Goal: Task Accomplishment & Management: Manage account settings

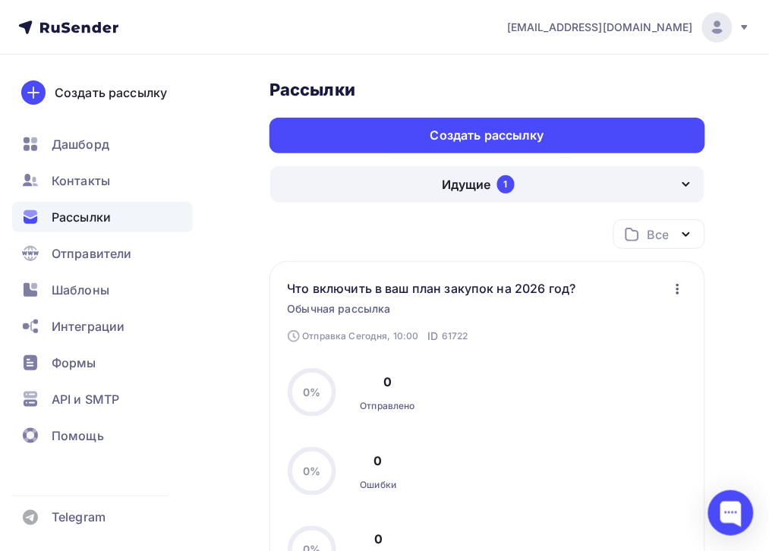
click at [67, 213] on span "Рассылки" at bounding box center [81, 217] width 59 height 18
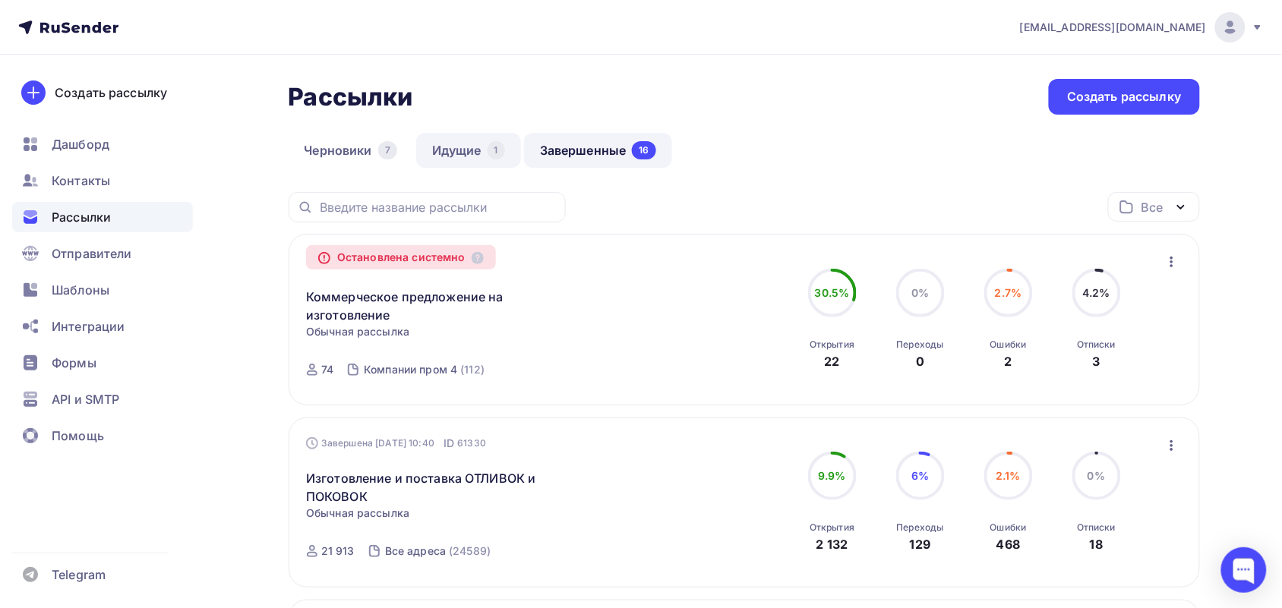
click at [465, 160] on link "Идущие 1" at bounding box center [468, 150] width 105 height 35
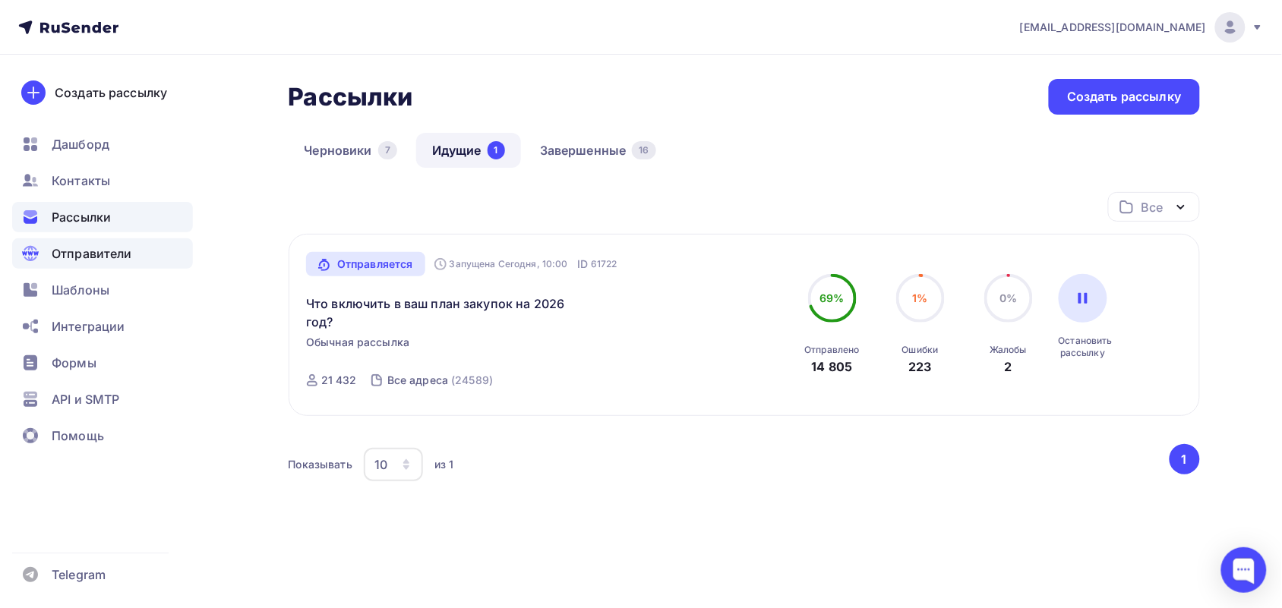
click at [95, 262] on span "Отправители" at bounding box center [92, 254] width 81 height 18
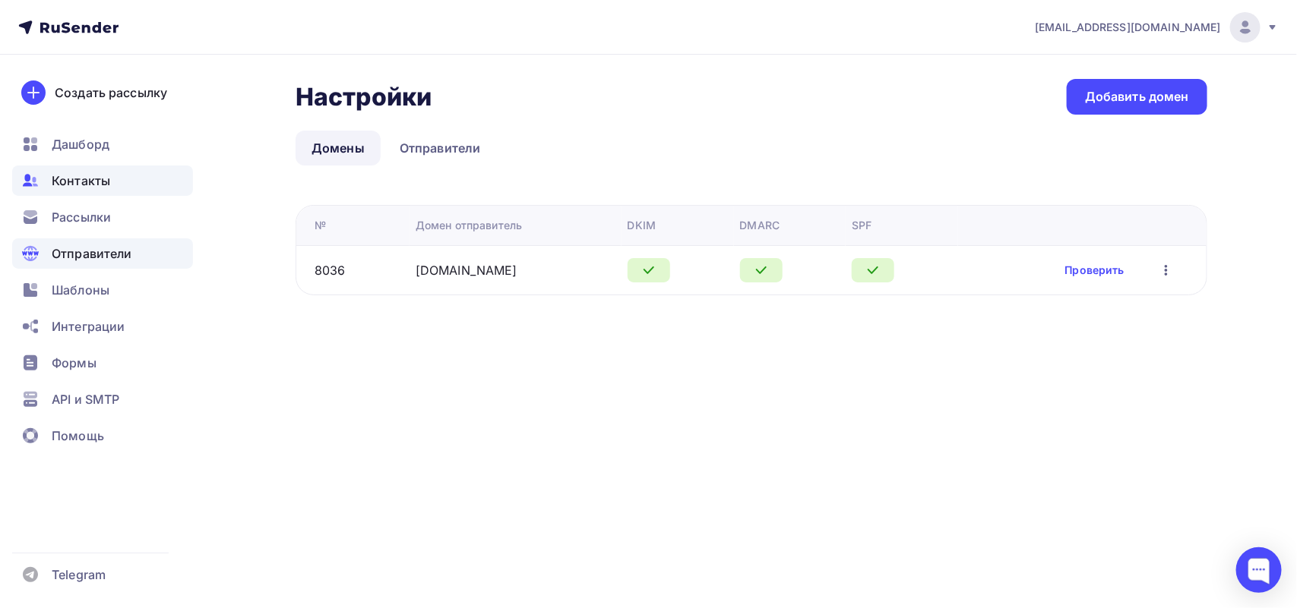
click at [88, 185] on span "Контакты" at bounding box center [81, 181] width 58 height 18
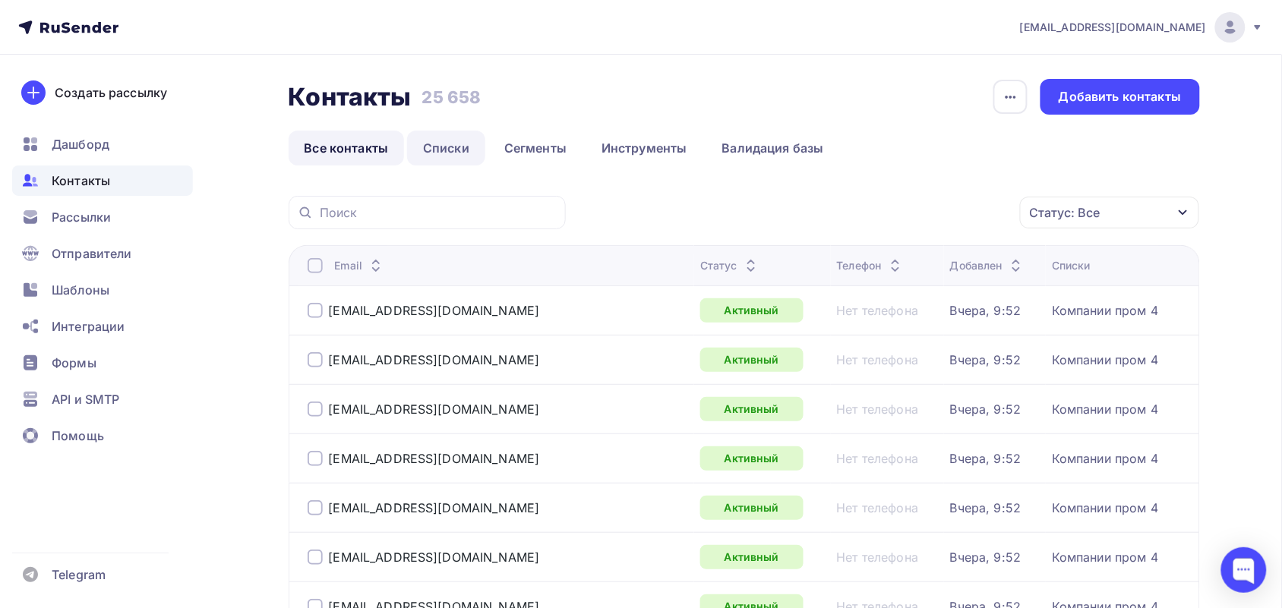
click at [460, 147] on link "Списки" at bounding box center [446, 148] width 78 height 35
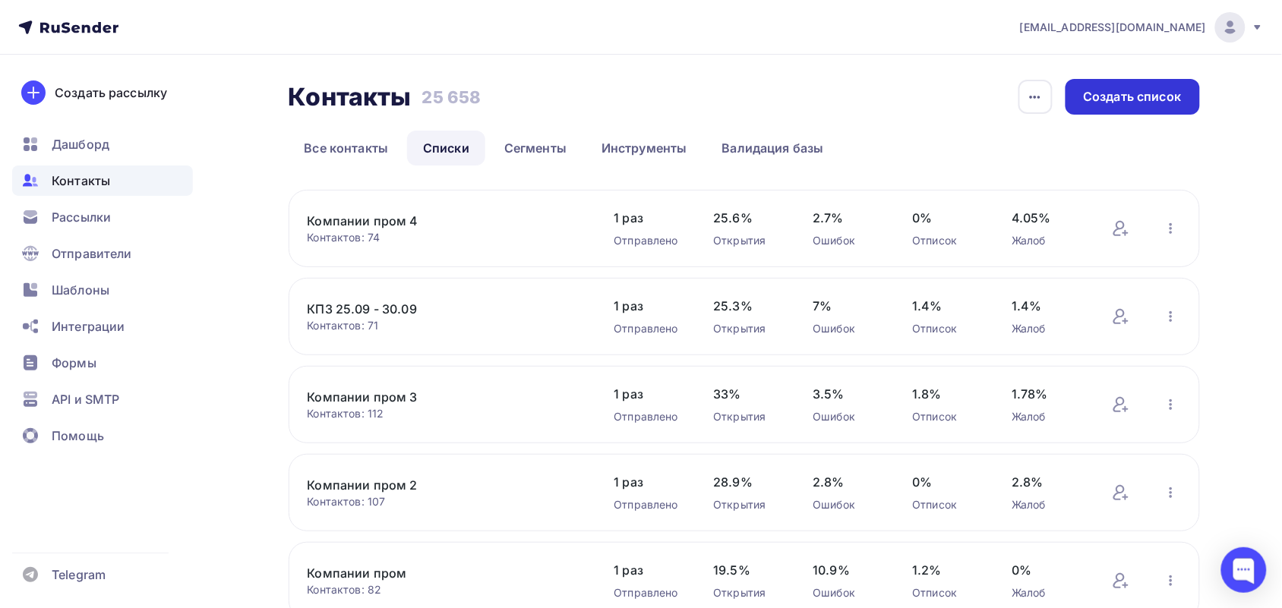
click at [1107, 90] on div "Создать список" at bounding box center [1133, 96] width 98 height 17
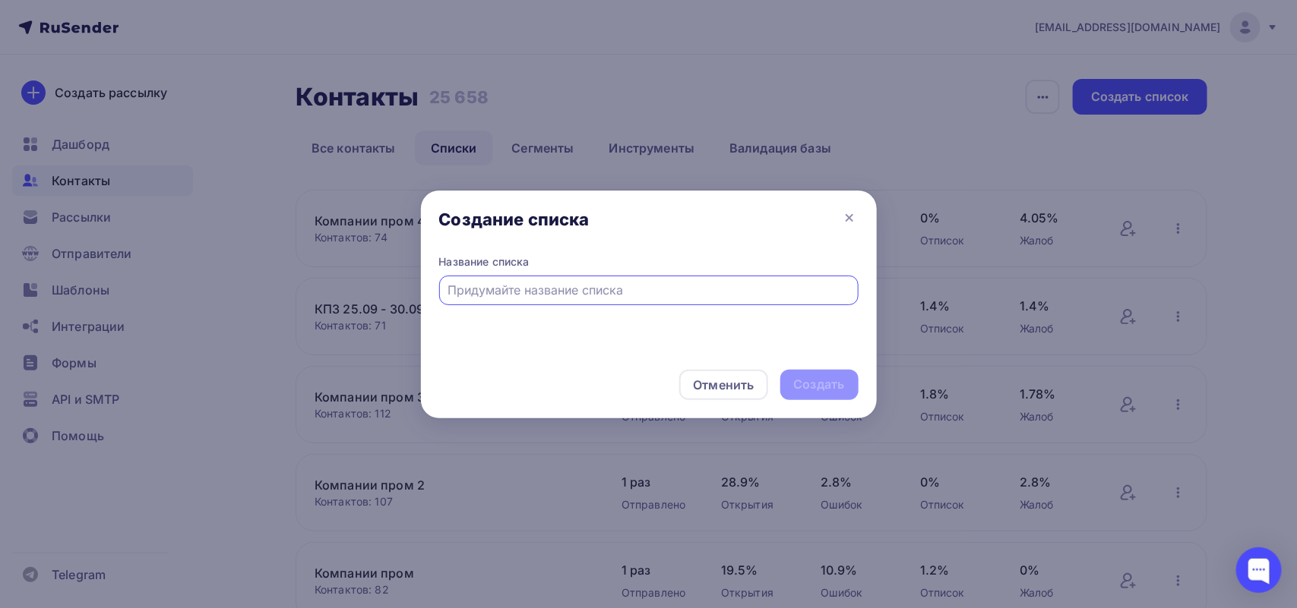
click at [498, 305] on div "Название списка" at bounding box center [649, 302] width 456 height 97
click at [488, 298] on input "text" at bounding box center [648, 290] width 402 height 18
click at [605, 291] on input "text" at bounding box center [648, 290] width 402 height 18
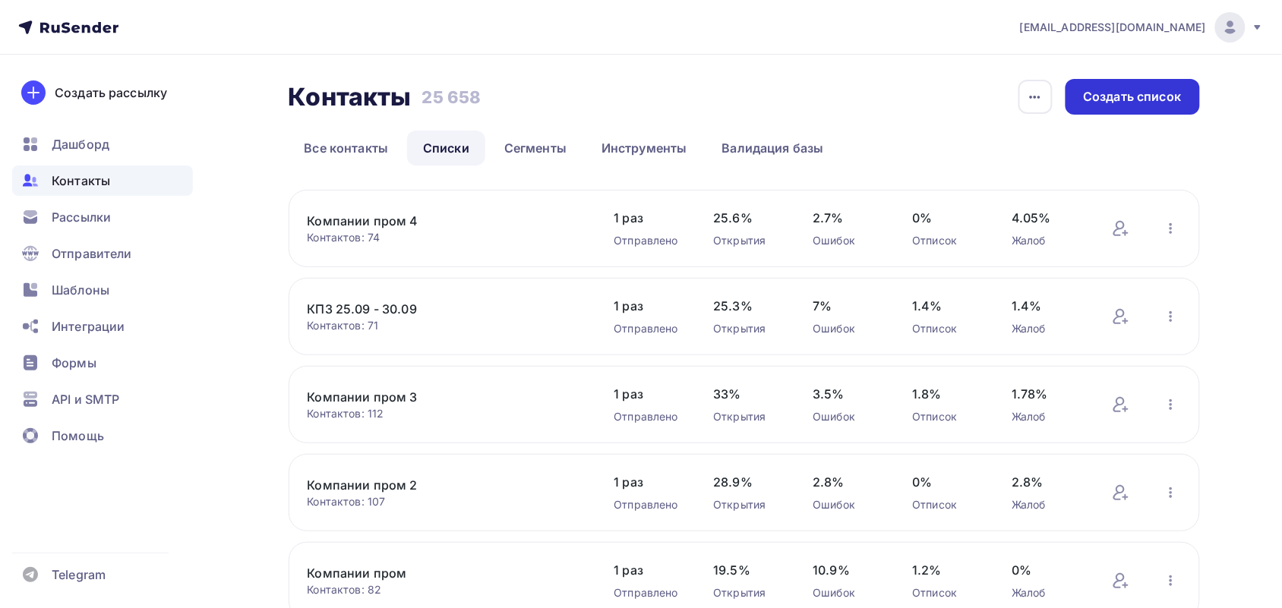
click at [1117, 99] on div "Создать список" at bounding box center [1133, 96] width 98 height 17
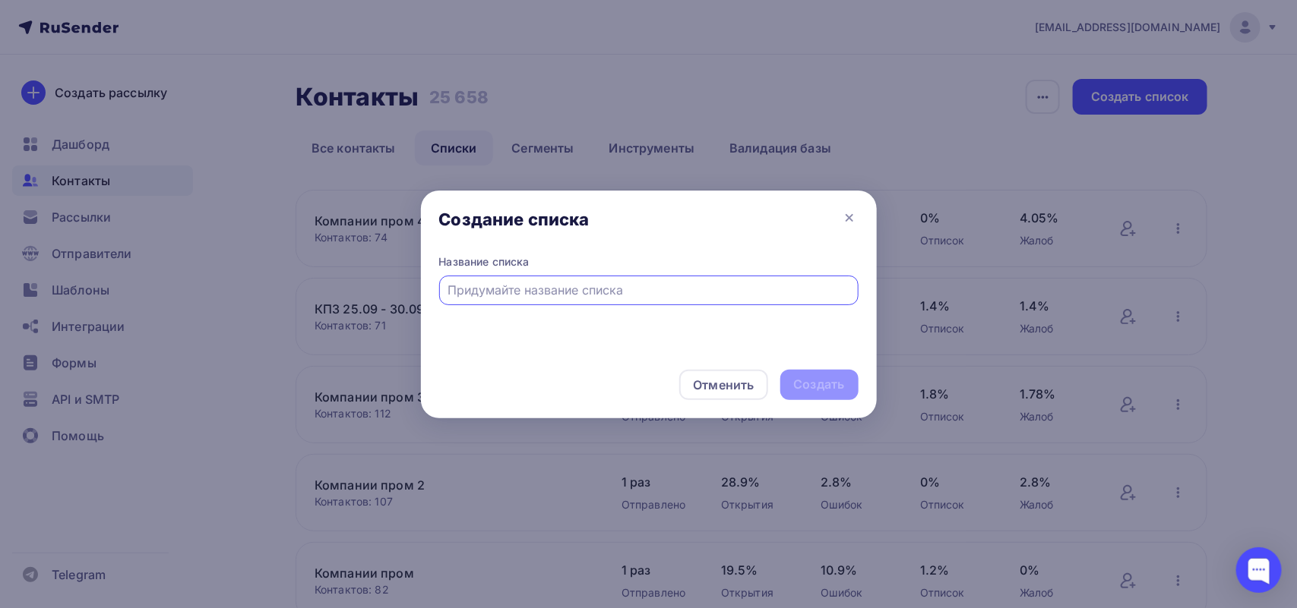
click at [532, 286] on input "text" at bounding box center [648, 290] width 402 height 18
type input "Компании пром 5"
click at [803, 376] on div "Создать" at bounding box center [819, 384] width 51 height 17
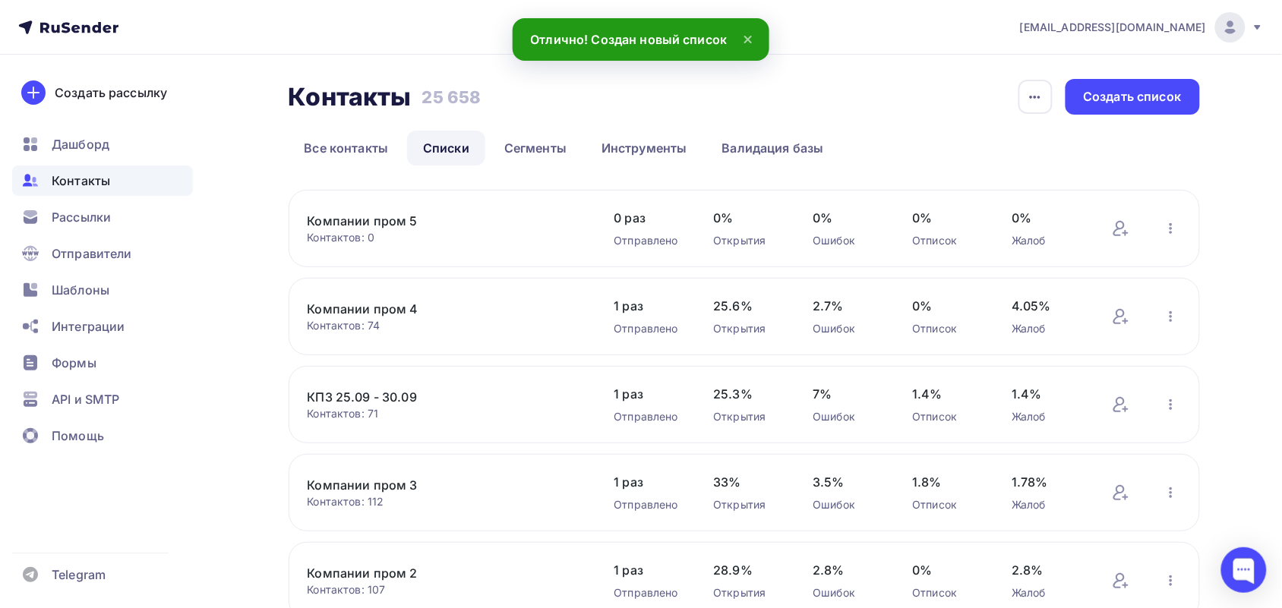
click at [415, 217] on link "Компании пром 5" at bounding box center [437, 221] width 258 height 18
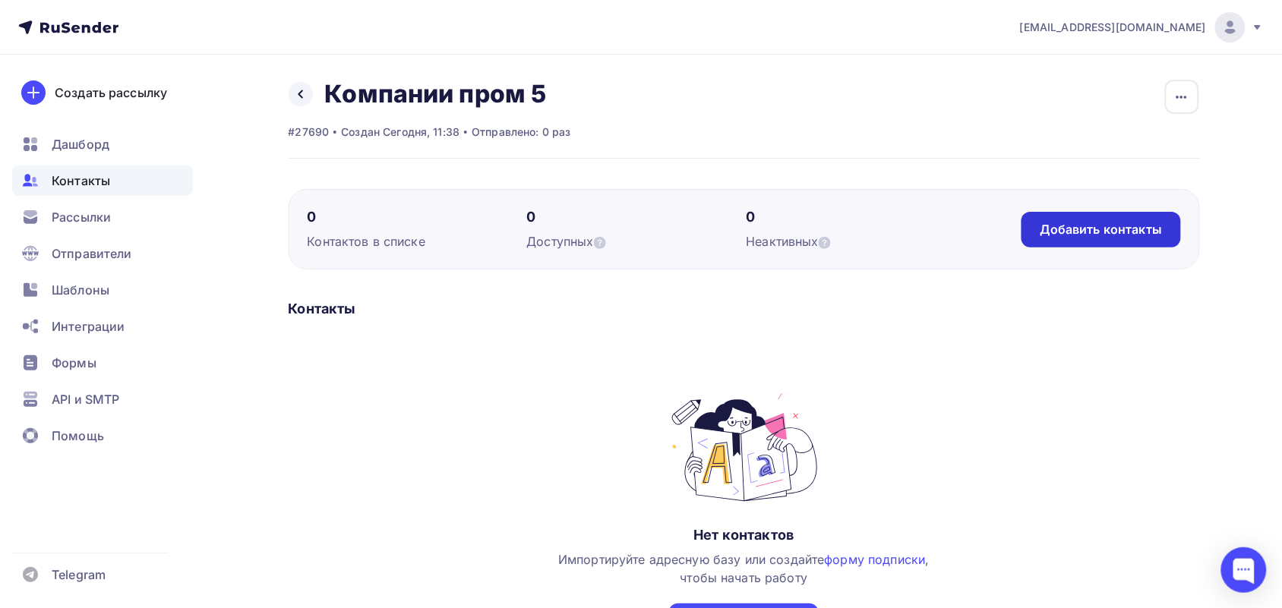
click at [1071, 212] on div "Добавить контакты" at bounding box center [1101, 230] width 159 height 36
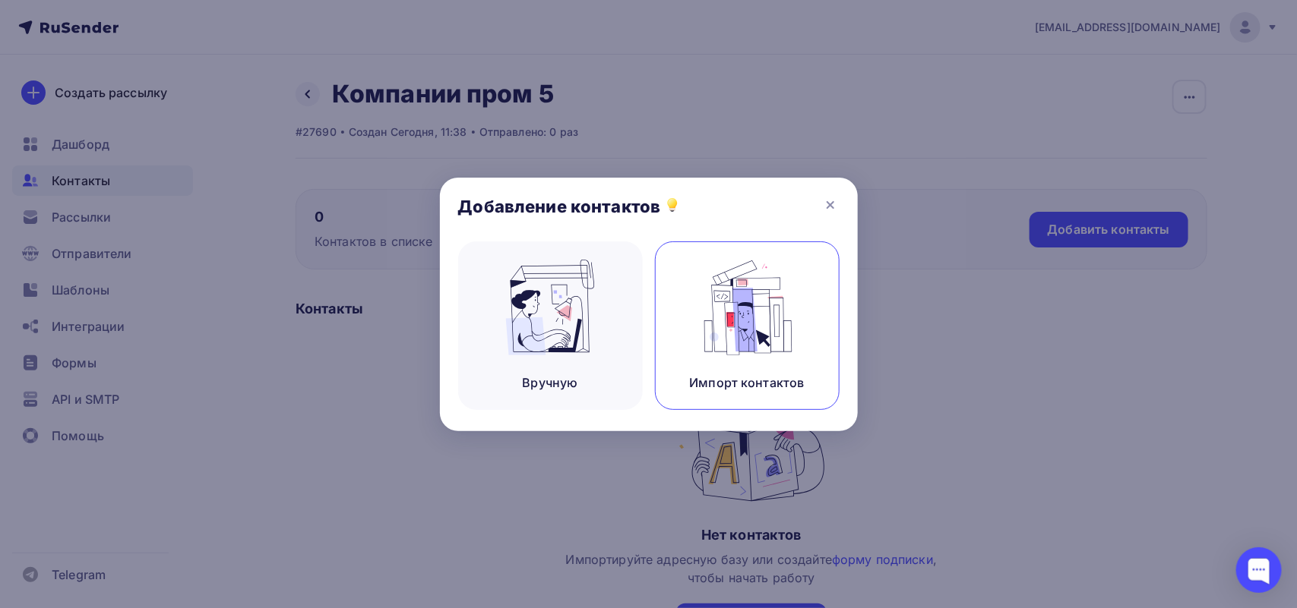
click at [757, 330] on img at bounding box center [747, 308] width 102 height 96
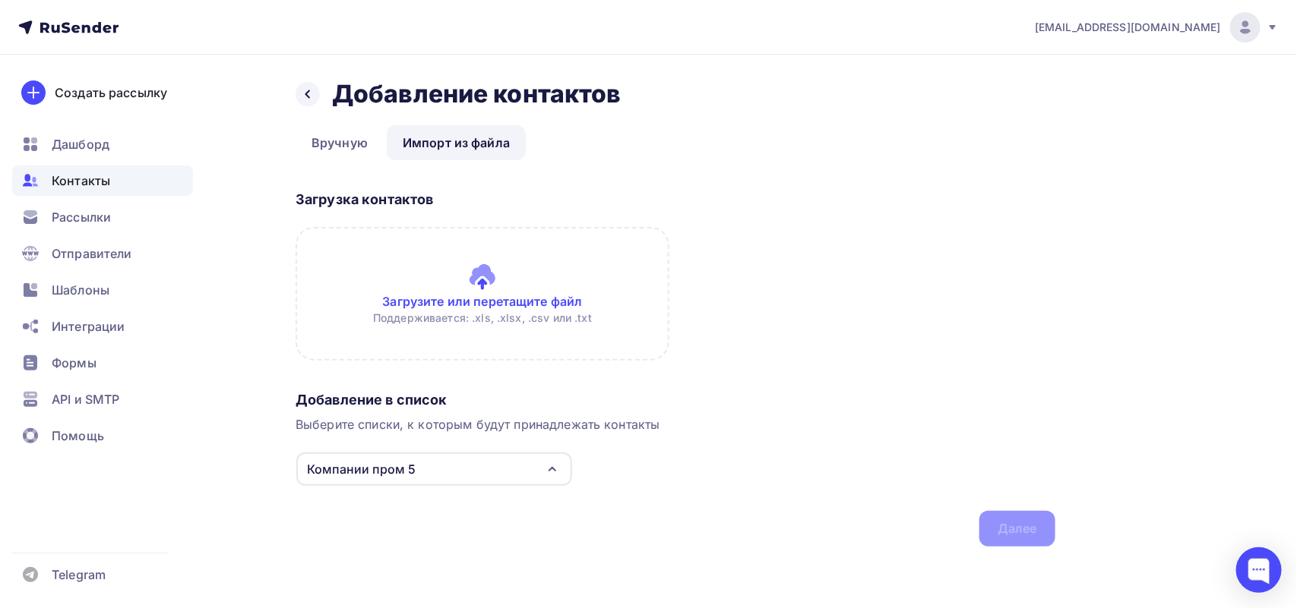
click at [488, 278] on input "file" at bounding box center [482, 294] width 374 height 134
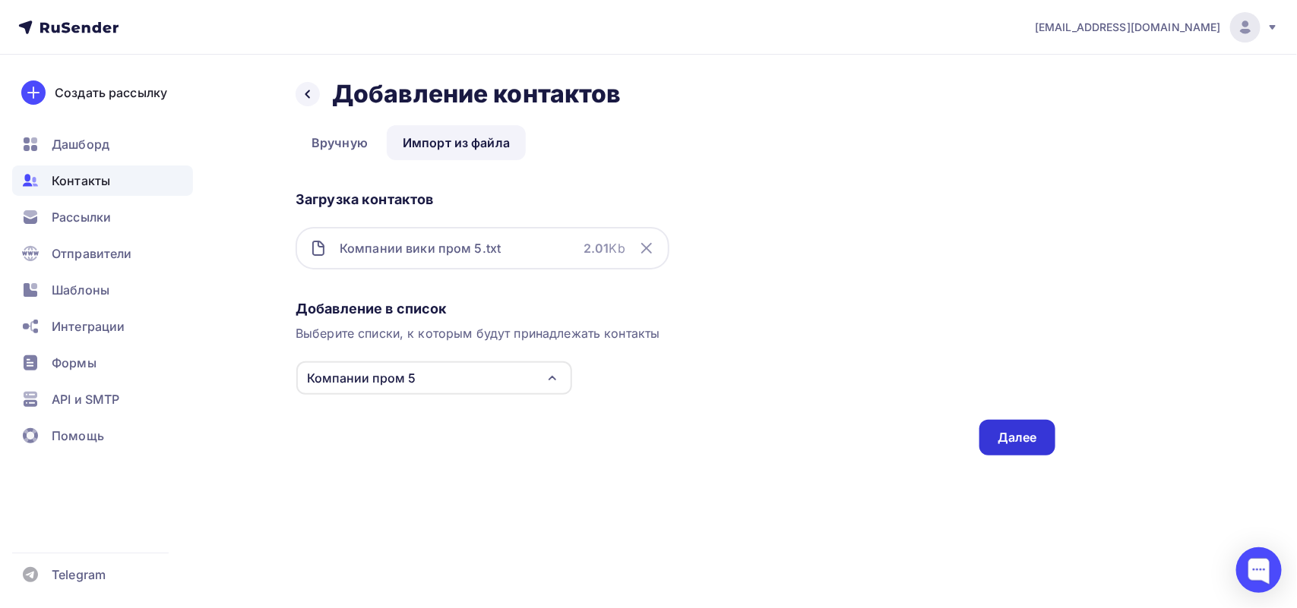
click at [1003, 434] on div "Далее" at bounding box center [1016, 437] width 39 height 17
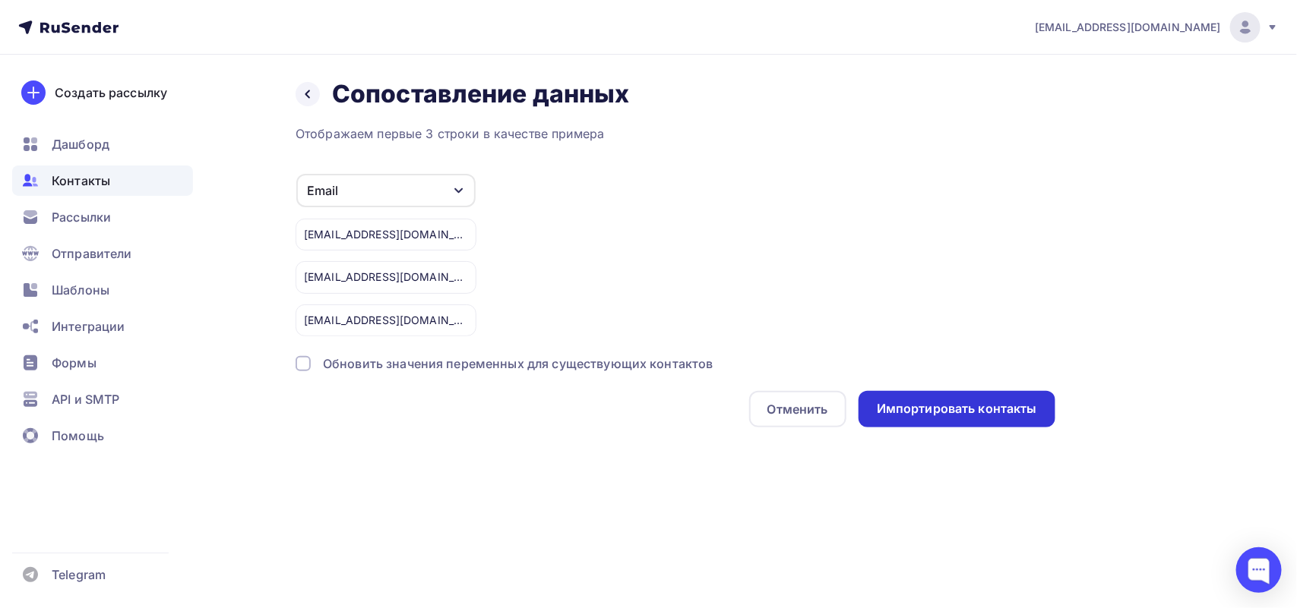
click at [1033, 396] on div "Импортировать контакты" at bounding box center [956, 409] width 197 height 36
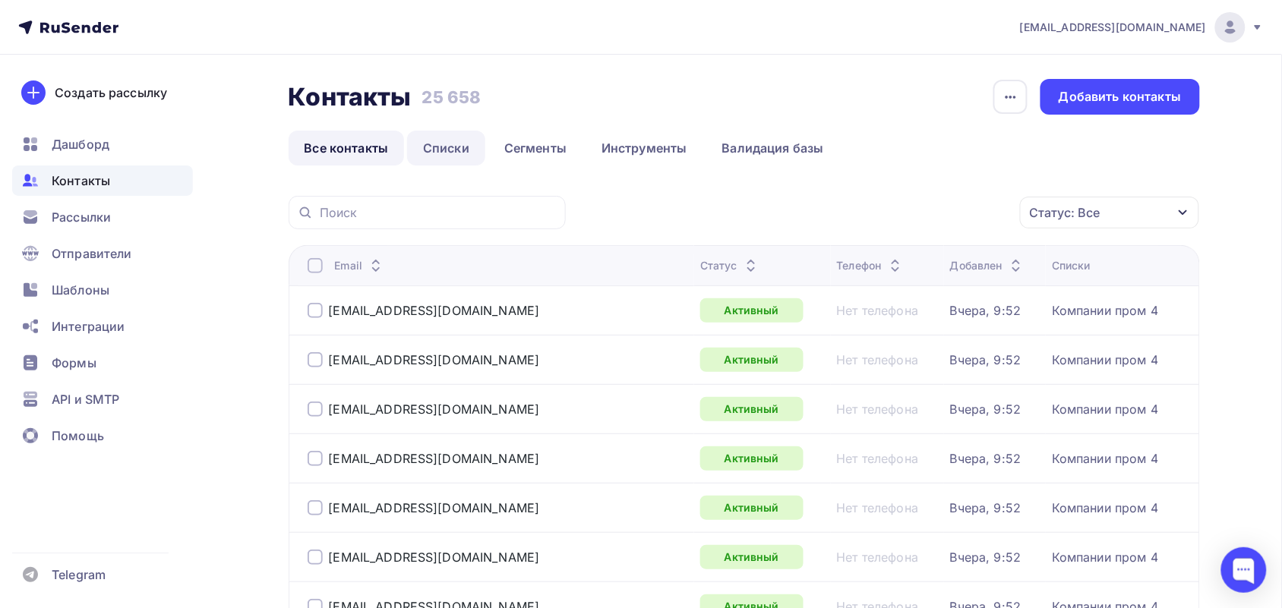
click at [450, 134] on link "Списки" at bounding box center [446, 148] width 78 height 35
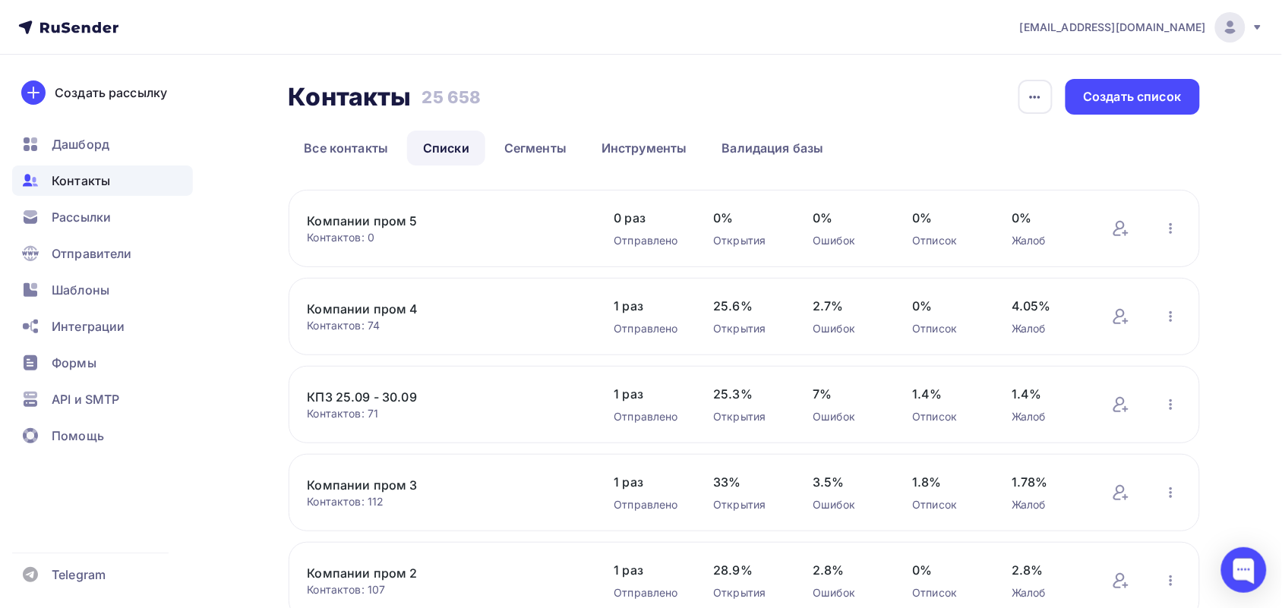
click at [365, 230] on div "Контактов: 0" at bounding box center [446, 237] width 276 height 15
click at [363, 222] on link "Компании пром 5" at bounding box center [437, 221] width 258 height 18
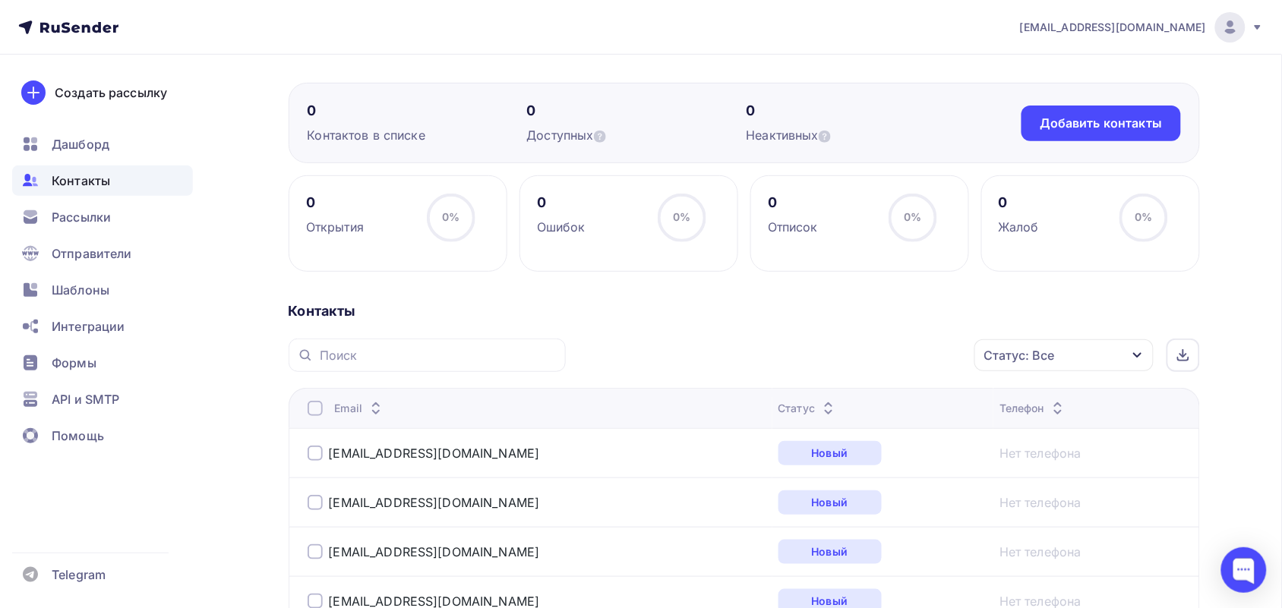
scroll to position [285, 0]
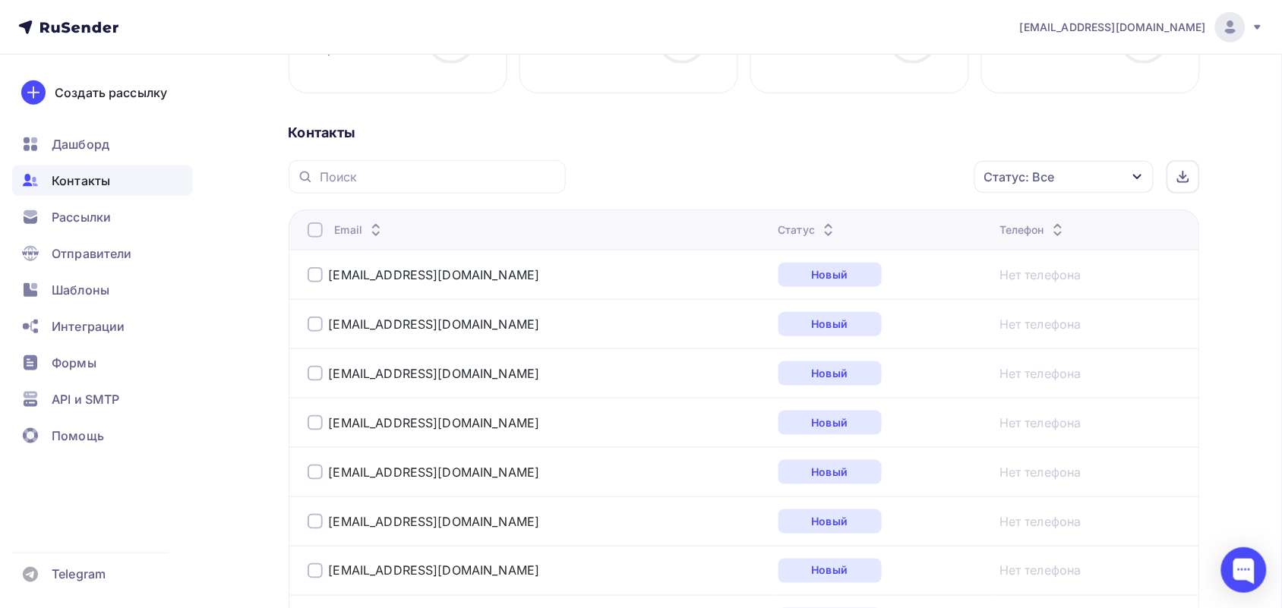
click at [1041, 175] on div "Статус: Все" at bounding box center [1019, 177] width 71 height 18
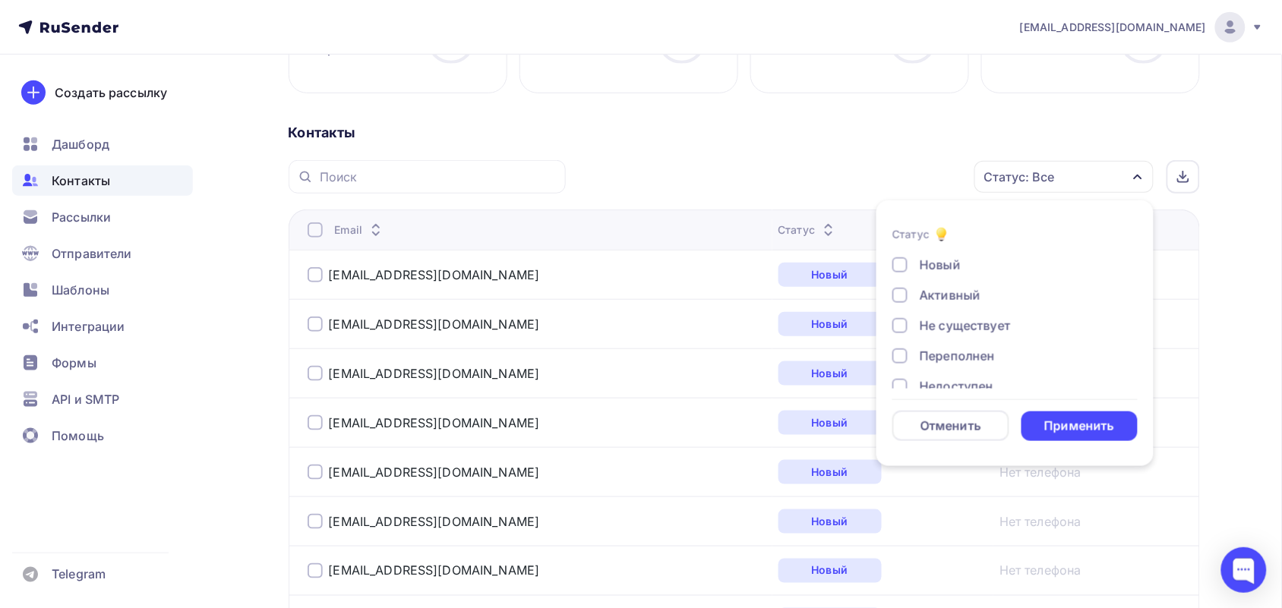
click at [948, 317] on div "Не существует" at bounding box center [965, 326] width 91 height 18
click at [954, 365] on div "Переполнен" at bounding box center [957, 356] width 75 height 18
click at [953, 296] on div "Активный" at bounding box center [950, 295] width 61 height 18
click at [950, 280] on div "Недоступен" at bounding box center [957, 276] width 74 height 18
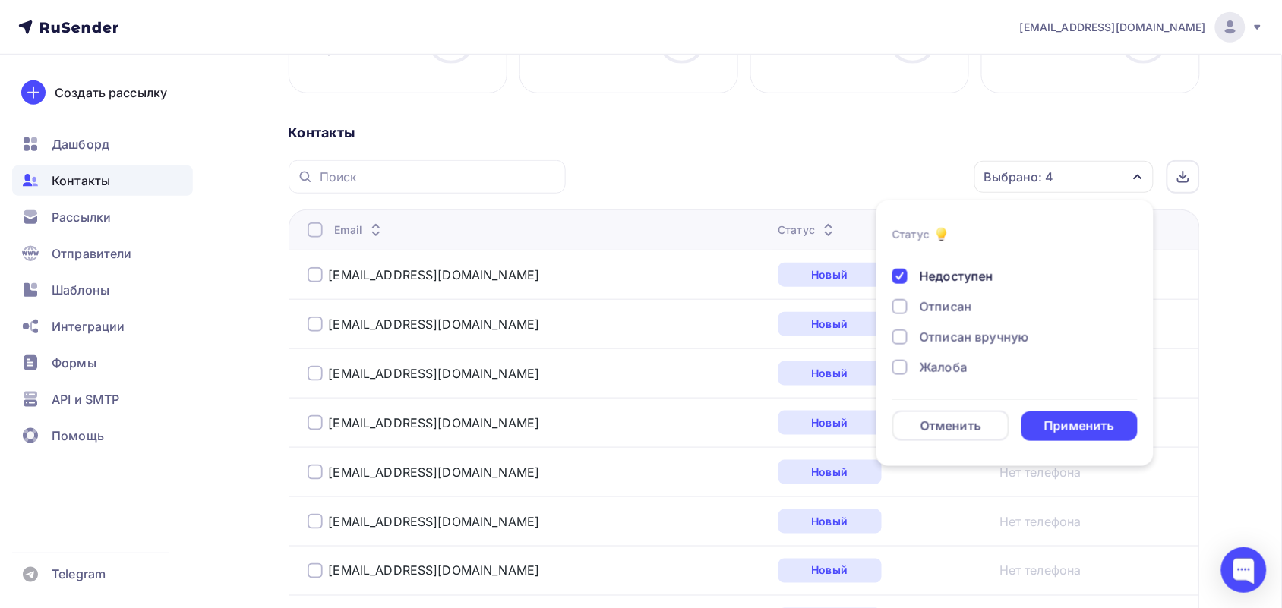
click at [943, 304] on div "Отписан" at bounding box center [946, 307] width 52 height 18
click at [937, 335] on div "Отписан вручную" at bounding box center [974, 337] width 109 height 18
click at [924, 370] on div "Жалоба" at bounding box center [944, 368] width 48 height 18
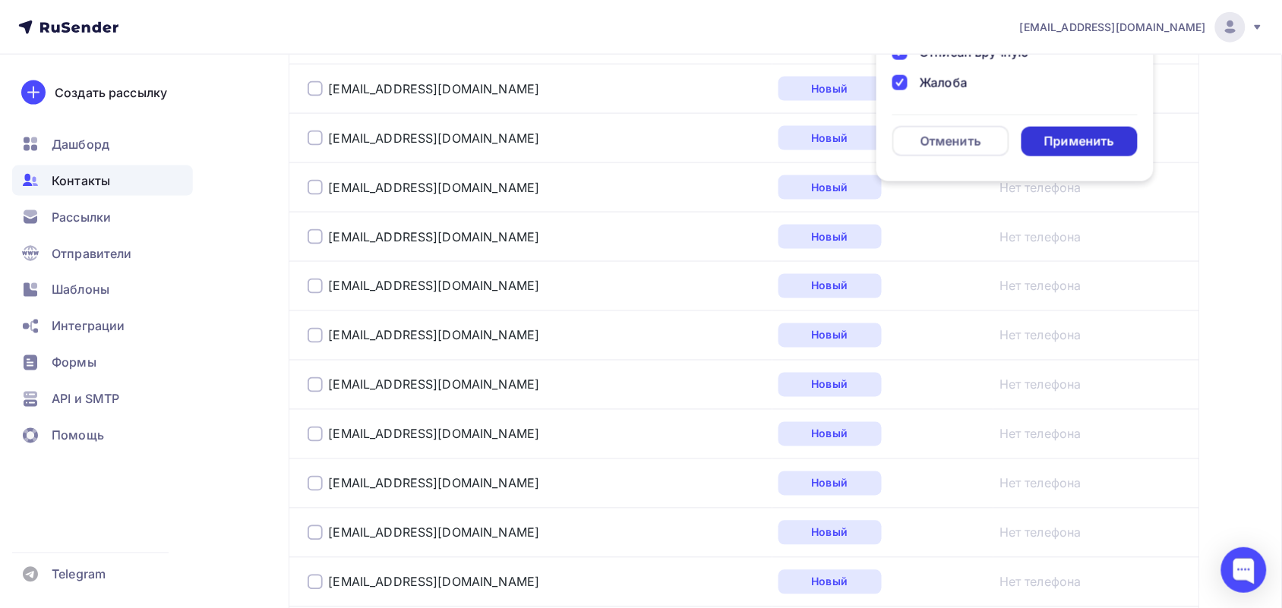
click at [1087, 145] on div "Применить" at bounding box center [1079, 141] width 70 height 17
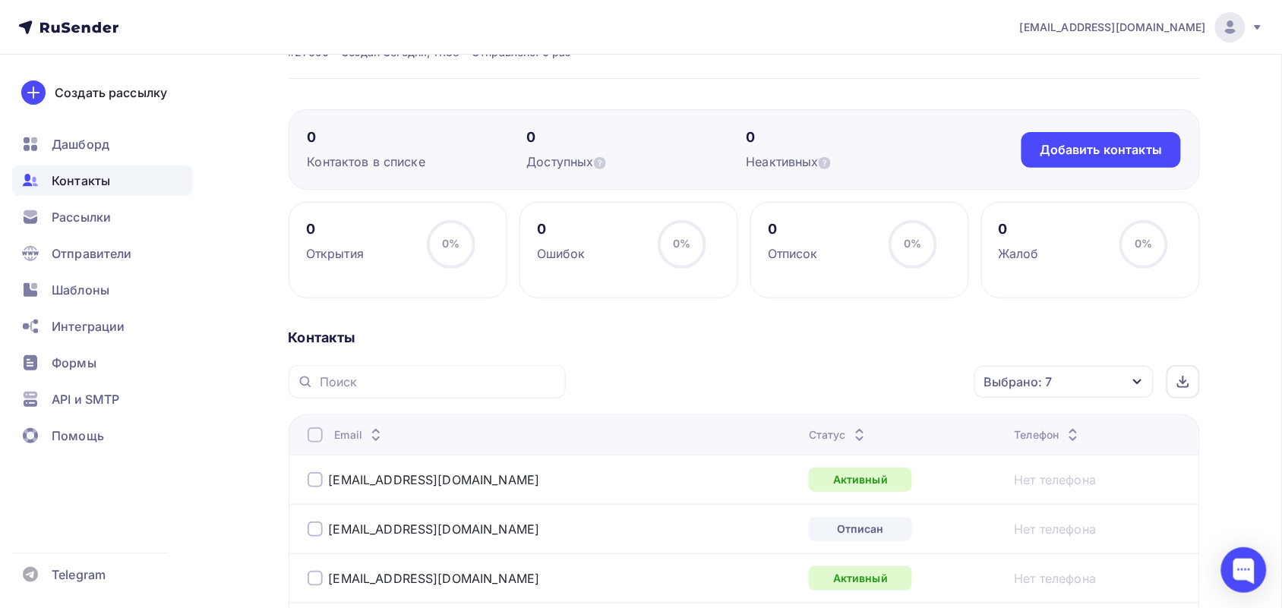
scroll to position [77, 0]
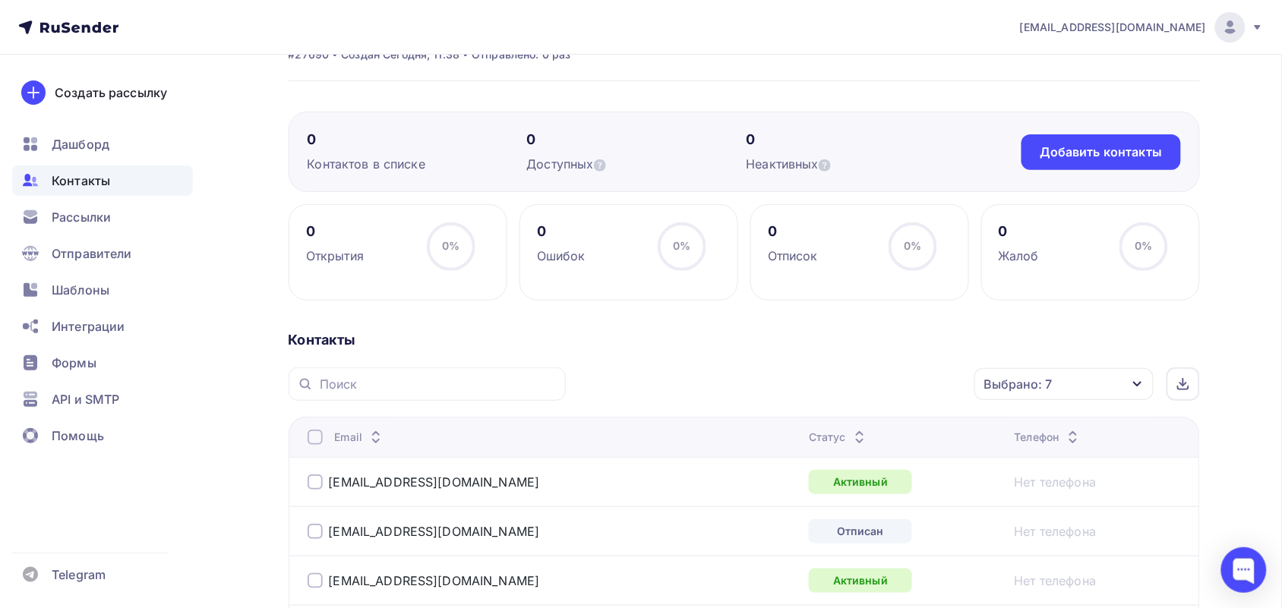
click at [314, 448] on th "Email" at bounding box center [546, 437] width 515 height 40
click at [314, 441] on div at bounding box center [315, 437] width 15 height 15
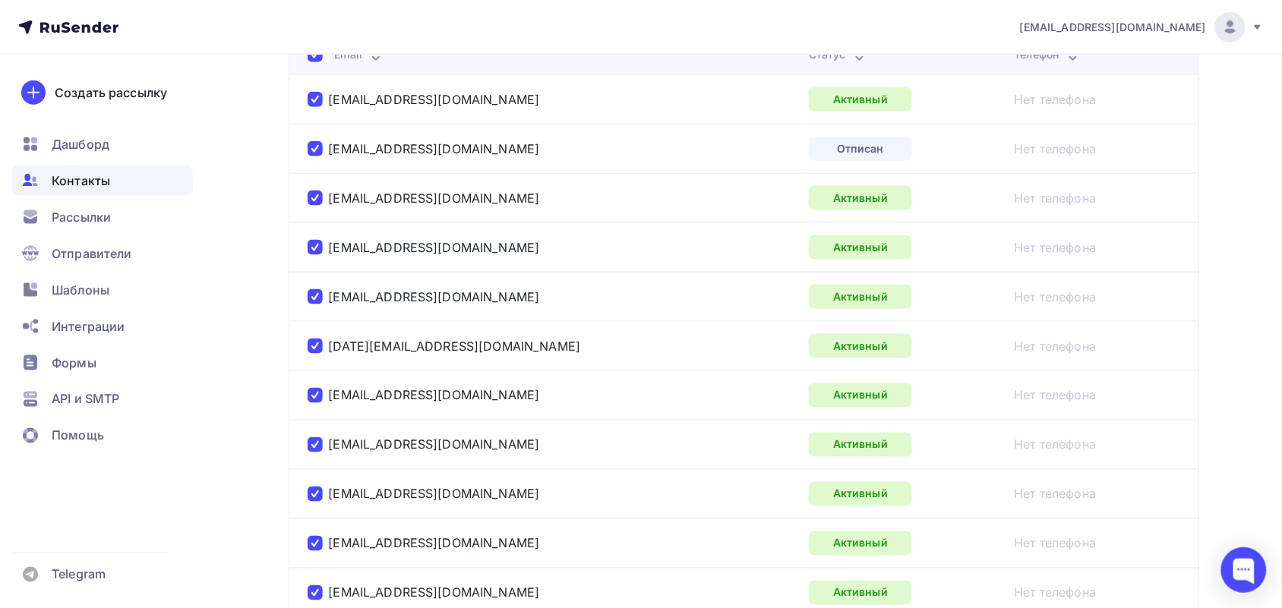
scroll to position [199, 0]
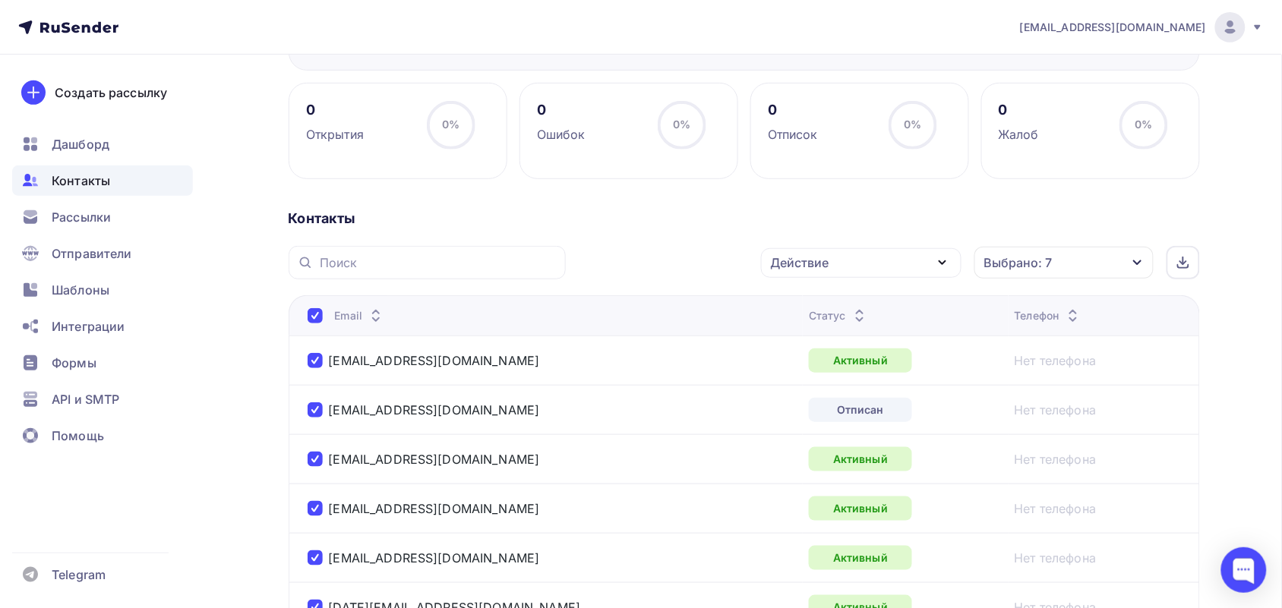
click at [898, 251] on div "Действие" at bounding box center [861, 263] width 201 height 30
click at [858, 346] on div "Исключить из списка" at bounding box center [845, 338] width 132 height 18
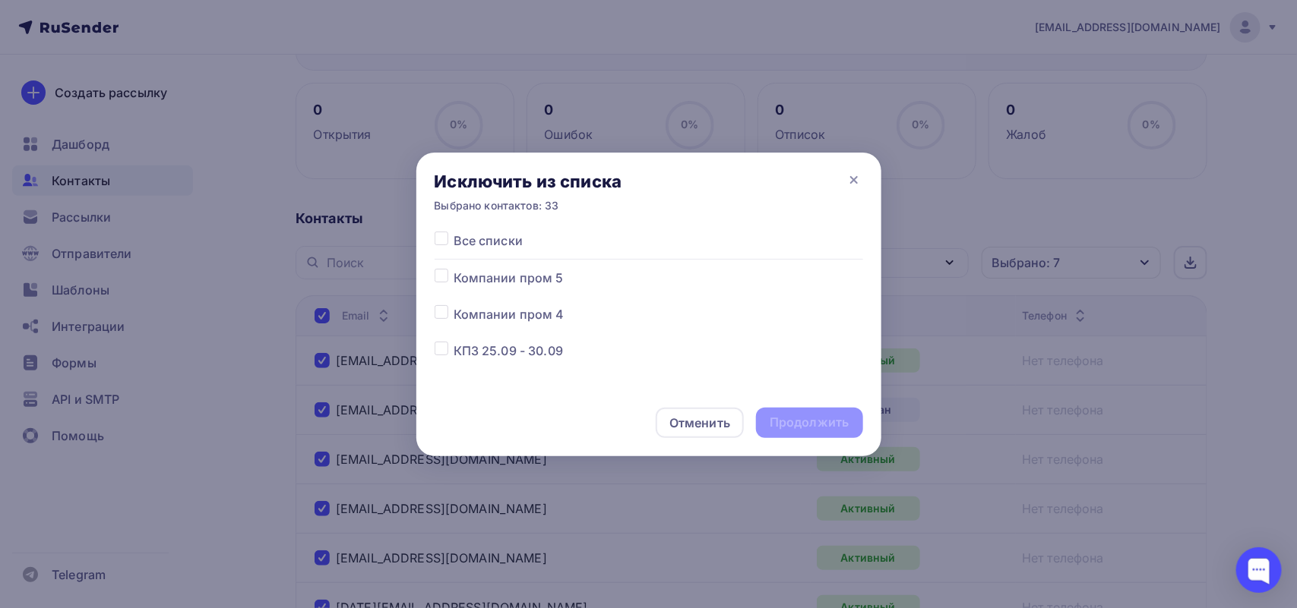
click at [506, 285] on span "Компании пром 5" at bounding box center [508, 278] width 110 height 18
click at [452, 276] on div at bounding box center [443, 278] width 19 height 18
click at [431, 270] on div "Все списки Компании пром 5 Компании пром 4 КПЗ 25.09 - 30.09 Компании пром 3 Ко…" at bounding box center [648, 311] width 465 height 158
click at [433, 270] on div "Все списки Компании пром 5 Компании пром 4 КПЗ 25.09 - 30.09 Компании пром 3 Ко…" at bounding box center [648, 311] width 465 height 158
click at [453, 269] on label at bounding box center [453, 269] width 0 height 0
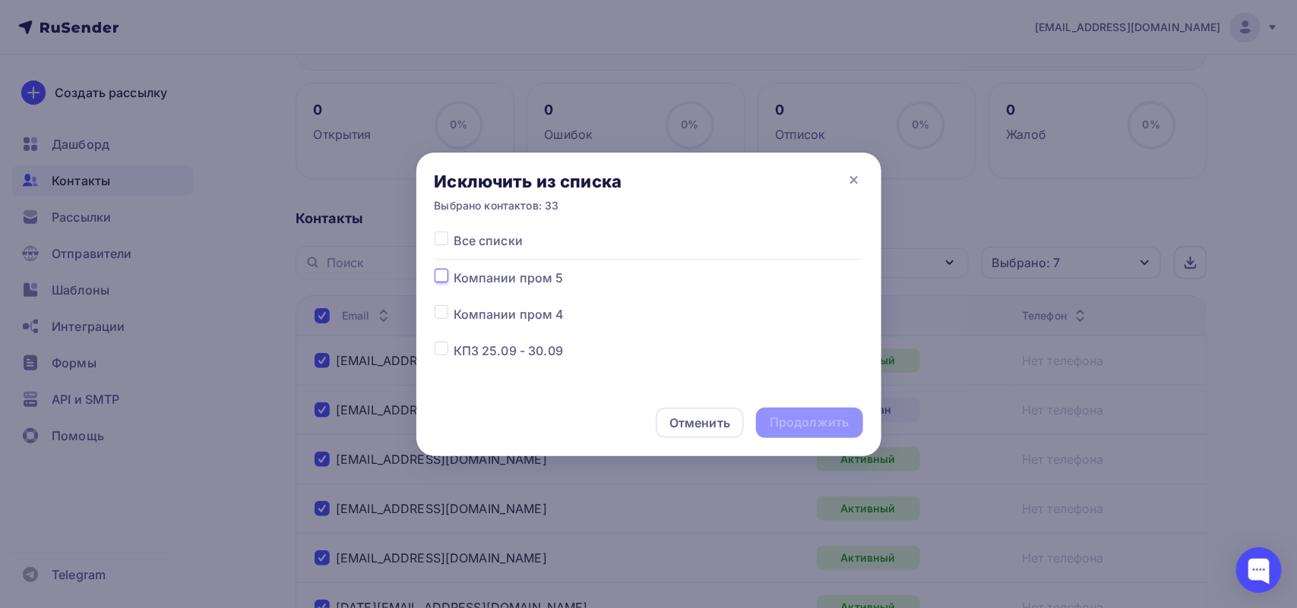
click at [441, 274] on input "checkbox" at bounding box center [441, 276] width 14 height 14
checkbox input "true"
click at [848, 419] on div "Продолжить" at bounding box center [809, 423] width 106 height 30
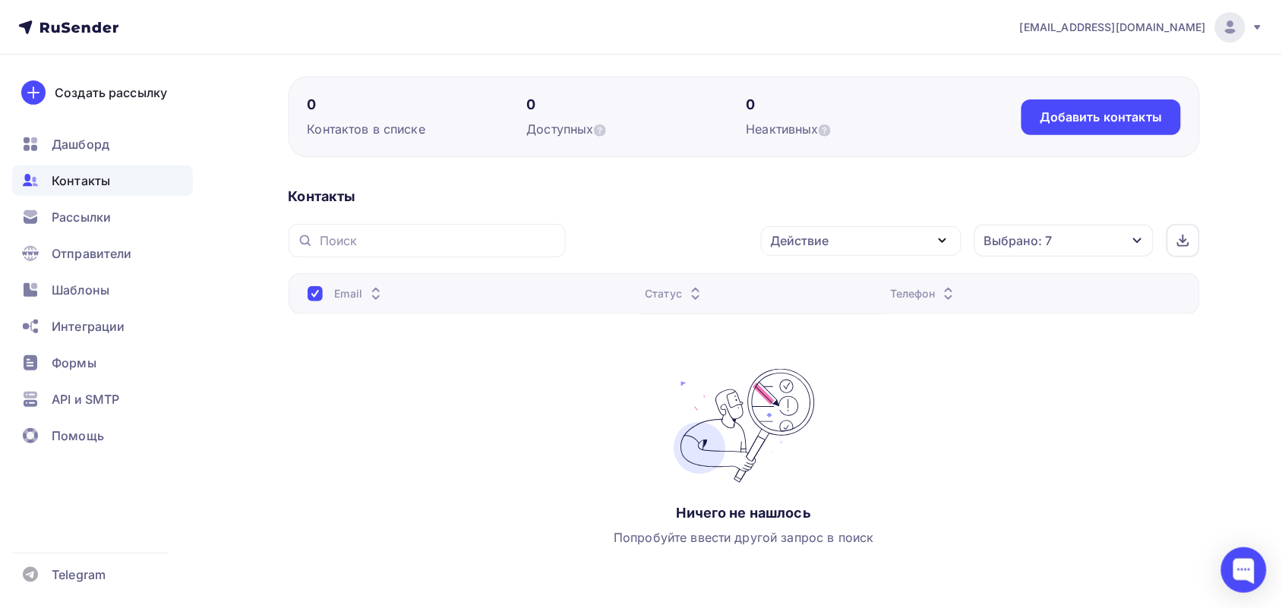
scroll to position [0, 0]
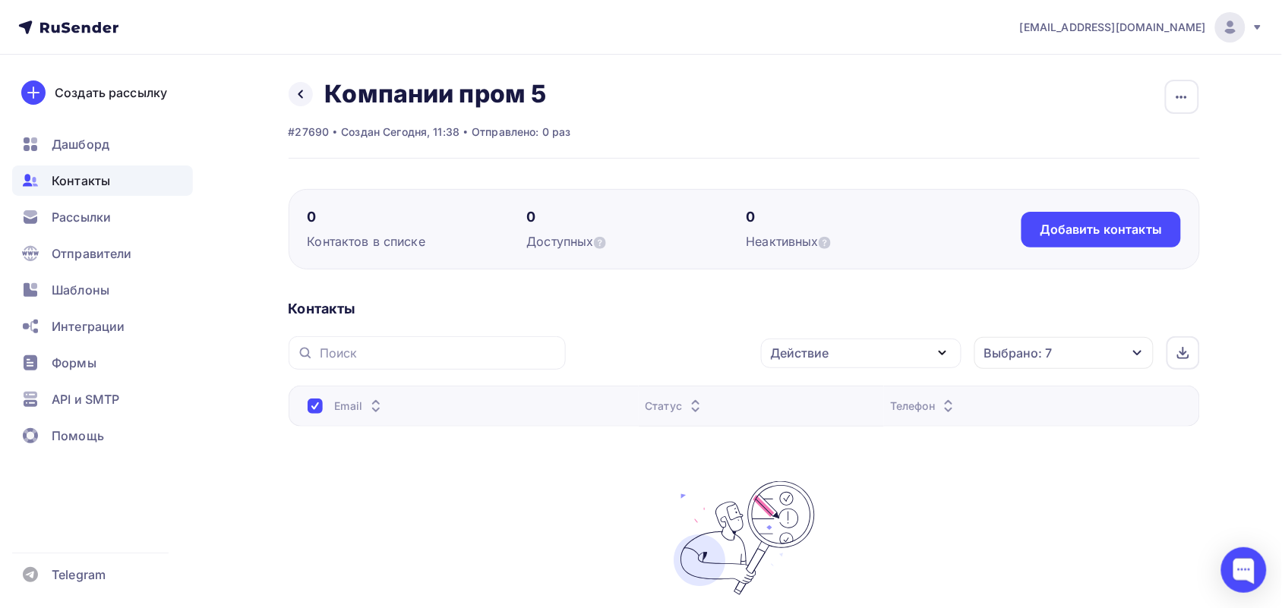
click at [317, 406] on div at bounding box center [315, 406] width 15 height 15
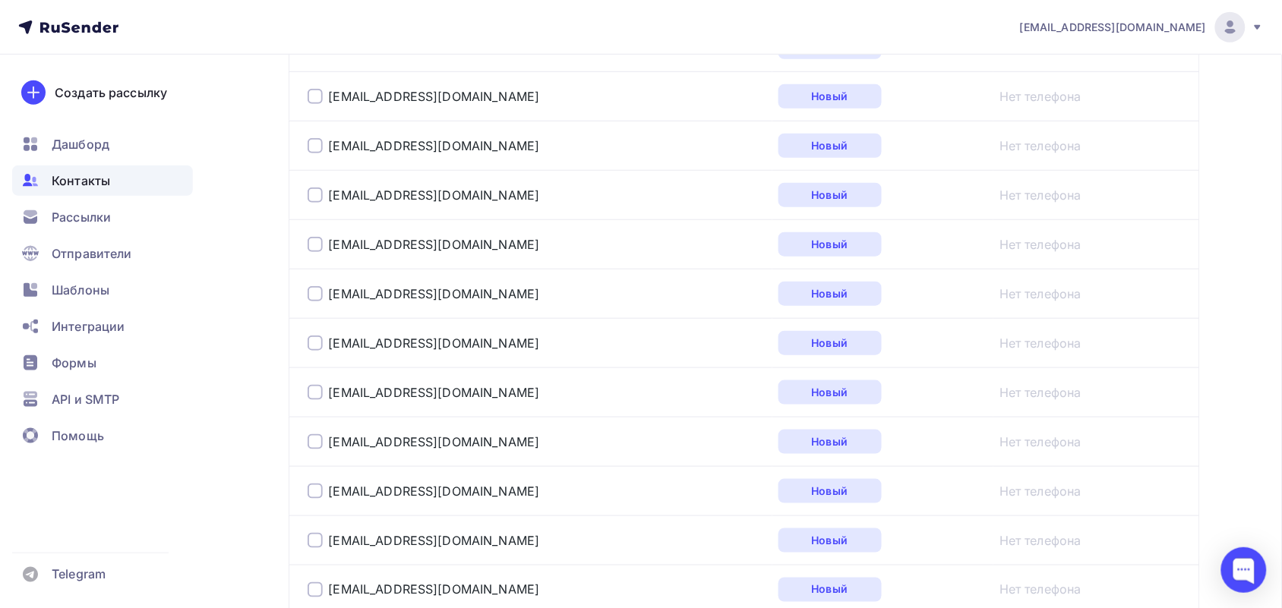
scroll to position [2561, 0]
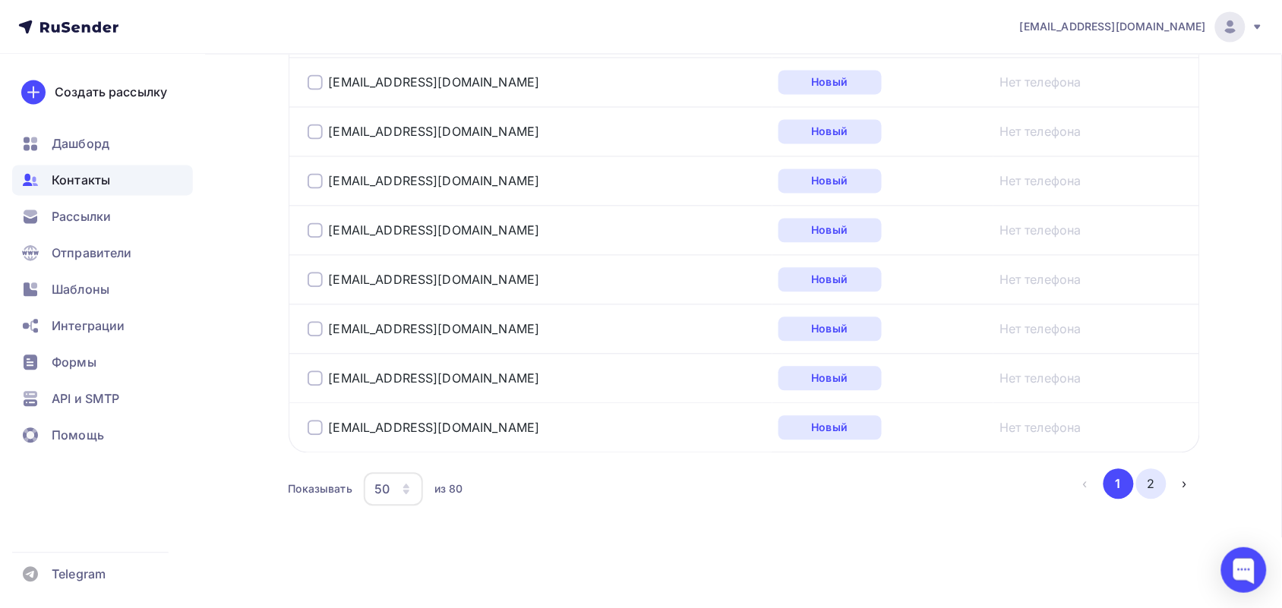
click at [1148, 488] on button "2" at bounding box center [1151, 484] width 30 height 30
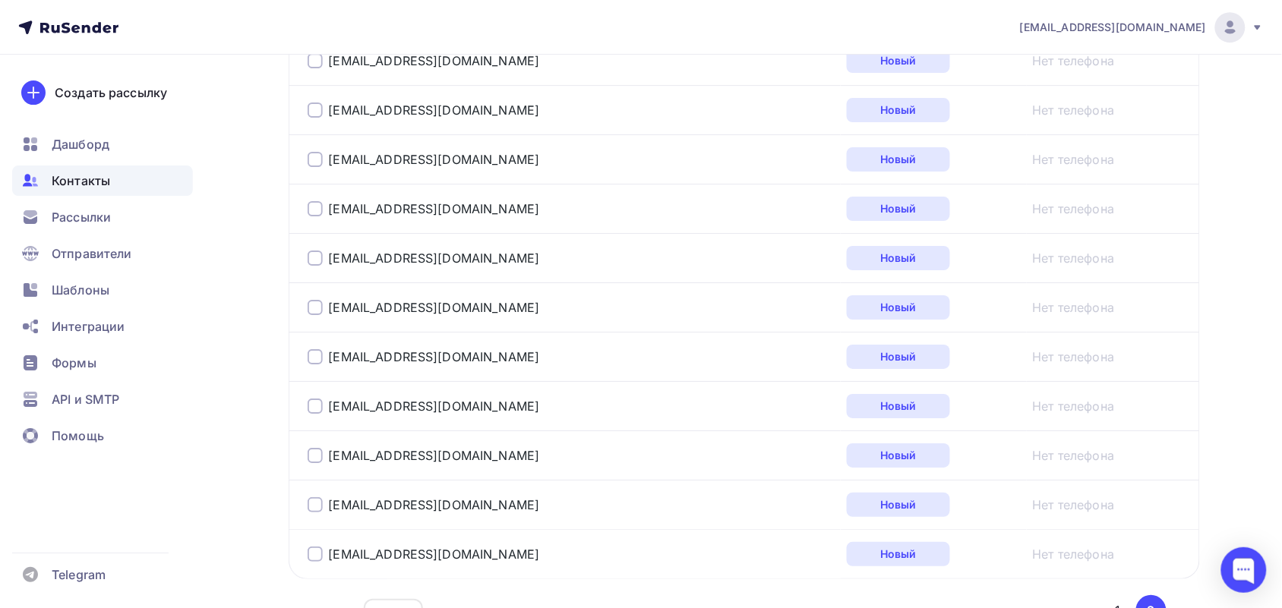
scroll to position [1570, 0]
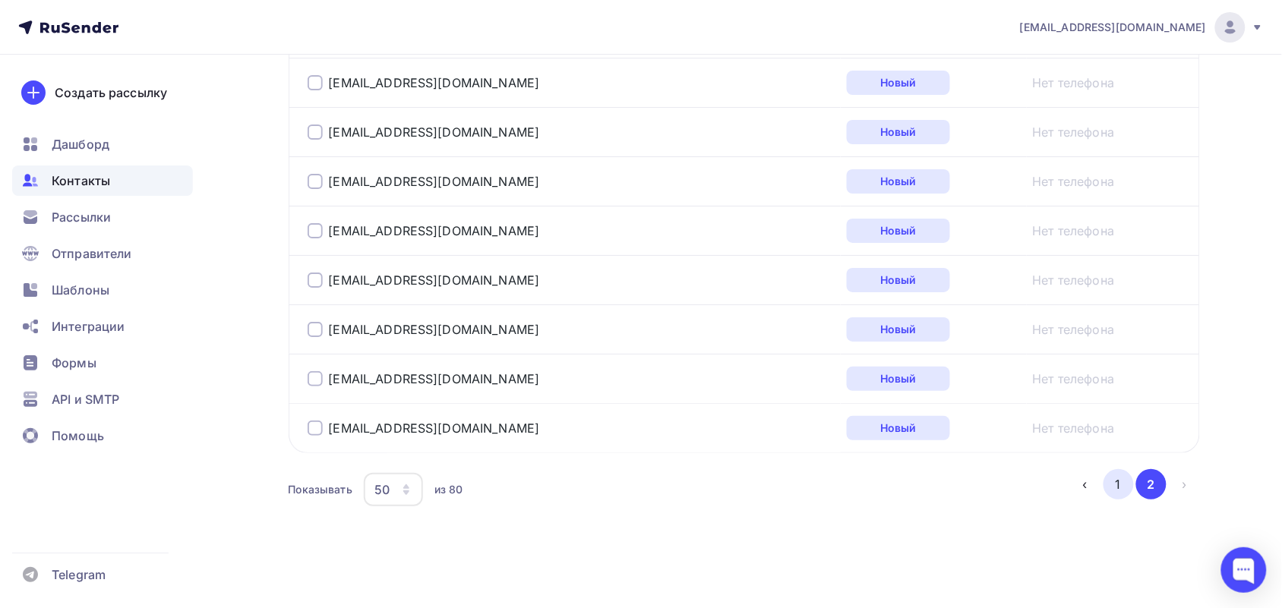
click at [1126, 477] on button "1" at bounding box center [1119, 484] width 30 height 30
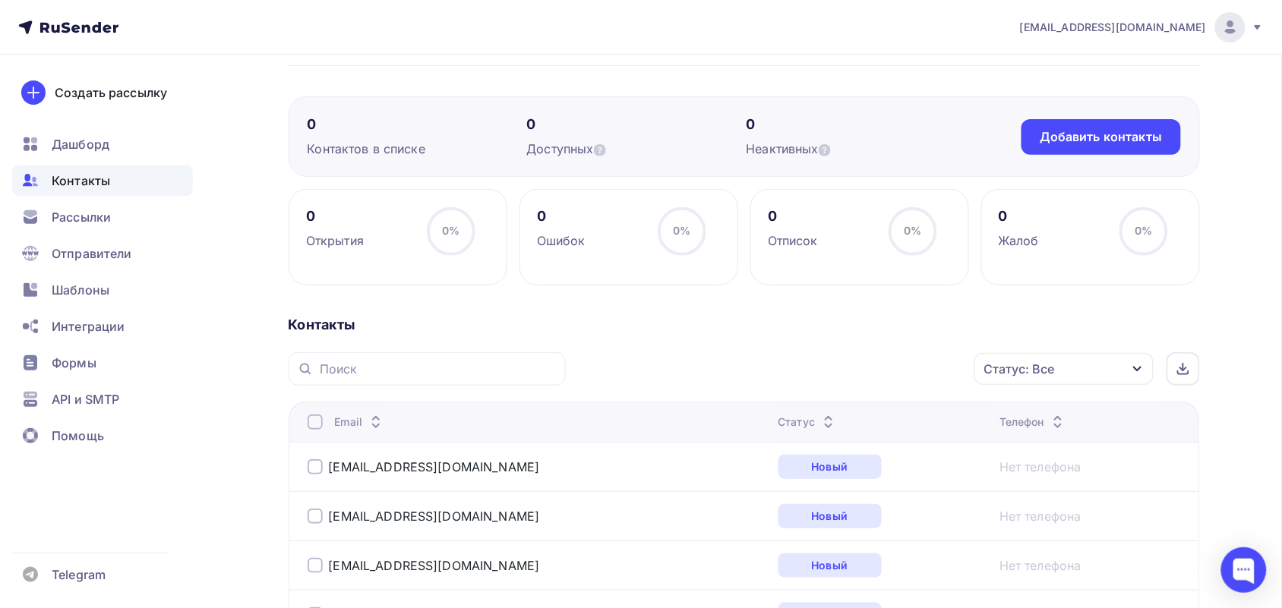
scroll to position [0, 0]
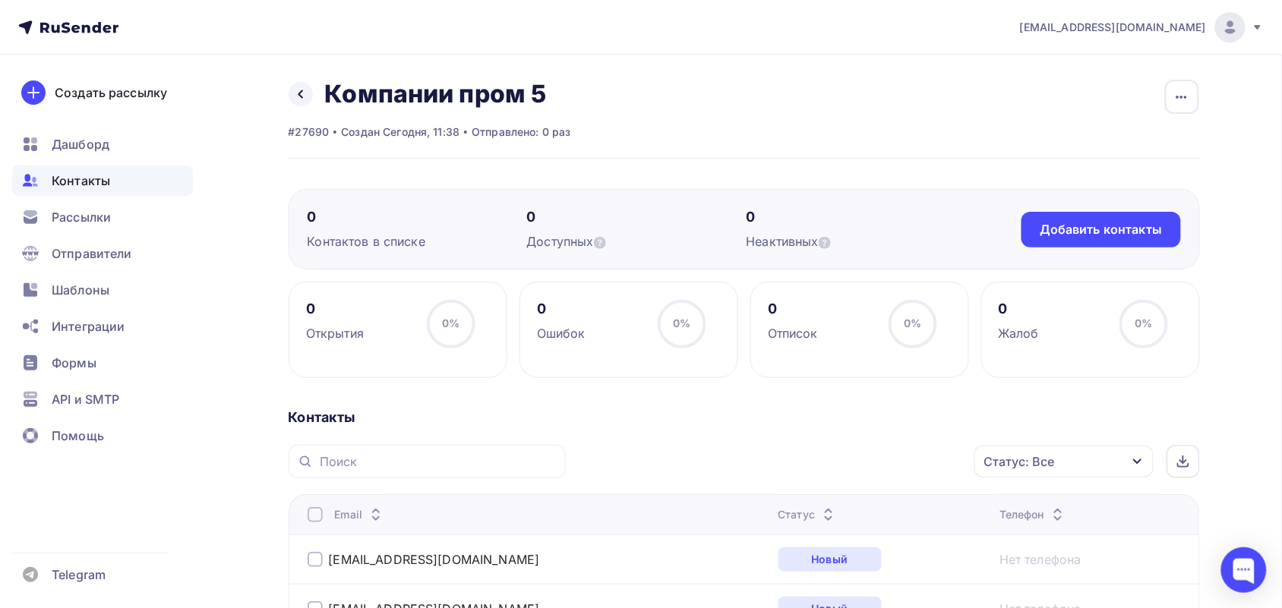
click at [99, 200] on ul "Дашборд Контакты Рассылки Отправители Шаблоны Интеграции Формы API и SMTP Помощь" at bounding box center [102, 294] width 181 height 330
click at [99, 202] on div "Рассылки" at bounding box center [102, 217] width 181 height 30
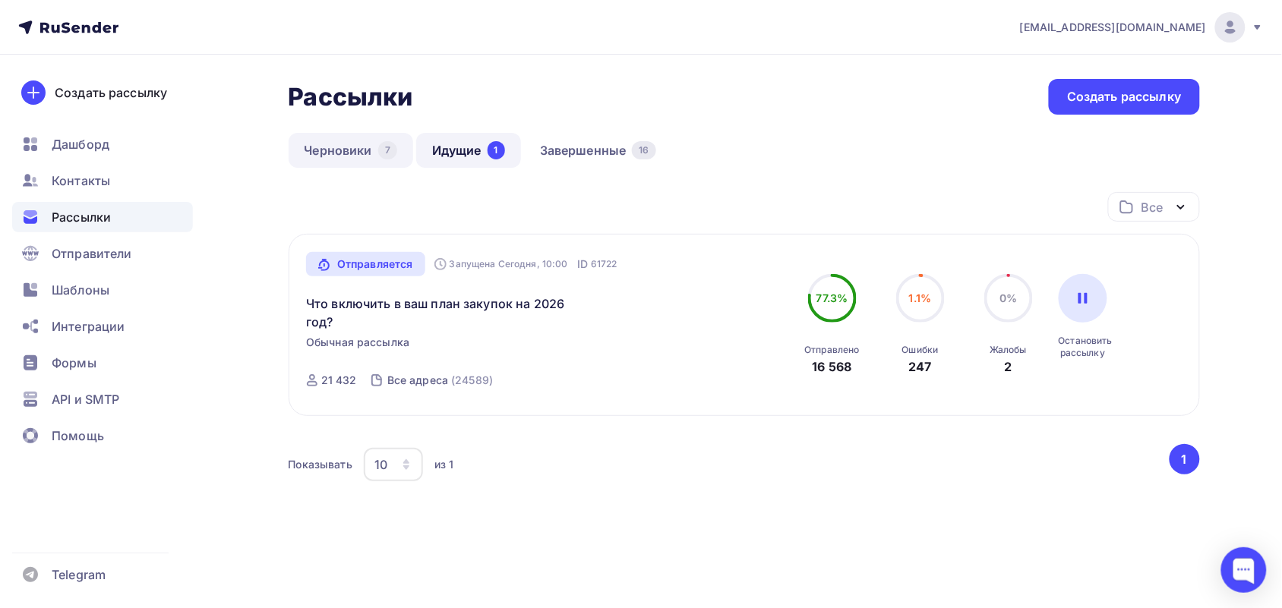
click at [336, 137] on link "Черновики 7" at bounding box center [351, 150] width 125 height 35
